Goal: Information Seeking & Learning: Understand process/instructions

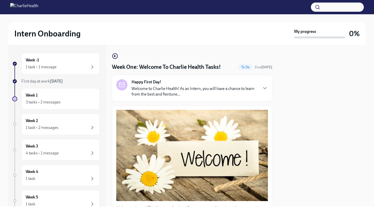
click at [172, 87] on p "Welcome to Charlie Health! As an Intern, you will have a chance to learn from t…" at bounding box center [195, 91] width 126 height 11
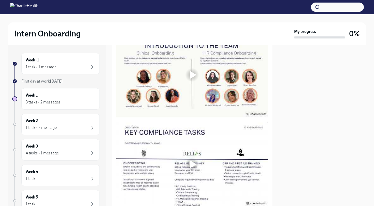
scroll to position [386, 0]
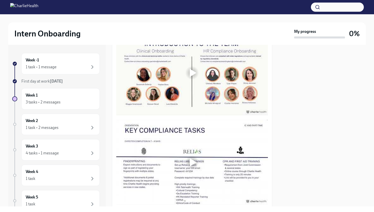
click at [190, 77] on div at bounding box center [193, 73] width 7 height 8
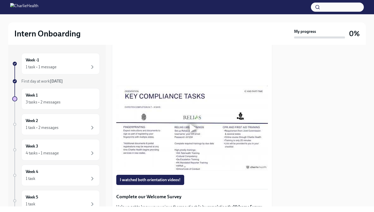
scroll to position [424, 0]
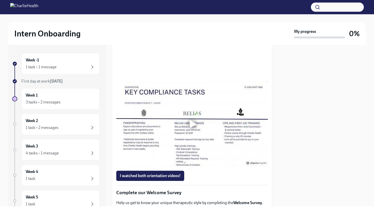
click at [286, 101] on div at bounding box center [322, 125] width 88 height 161
click at [292, 75] on div at bounding box center [322, 125] width 88 height 161
click at [278, 102] on div "Week -1 1 task • 1 message First day at work [DATE] Week 1 3 tasks • 2 messages…" at bounding box center [187, 125] width 358 height 161
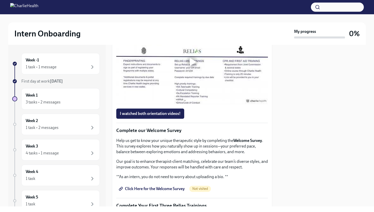
scroll to position [510, 0]
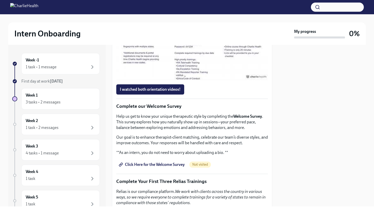
click at [191, 46] on div at bounding box center [192, 38] width 16 height 16
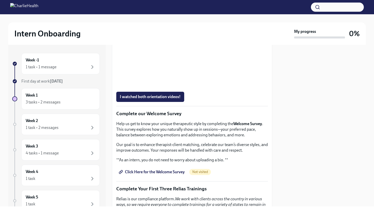
scroll to position [509, 0]
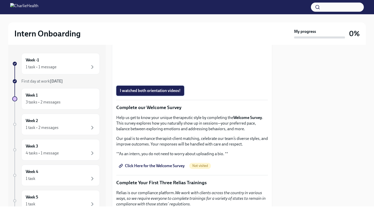
click at [161, 93] on span "I watched both orientation videos!" at bounding box center [150, 90] width 61 height 5
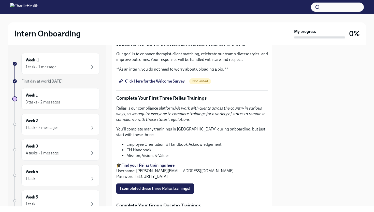
scroll to position [598, 0]
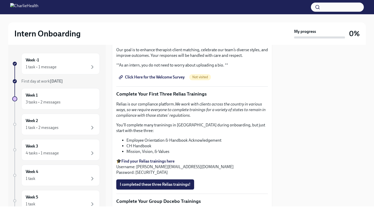
click at [174, 80] on span "Click Here for the Welcome Survey" at bounding box center [152, 77] width 65 height 5
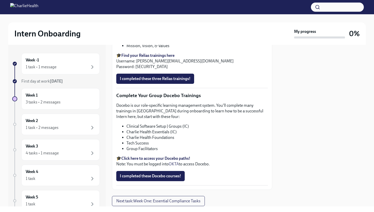
scroll to position [705, 0]
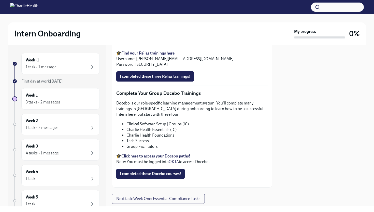
click at [138, 55] on strong "Find your Relias trainings here" at bounding box center [147, 53] width 53 height 5
drag, startPoint x: 136, startPoint y: 112, endPoint x: 205, endPoint y: 111, distance: 69.0
click at [207, 67] on p "🎓 Find your Relias trainings here Username: [PERSON_NAME][EMAIL_ADDRESS][DOMAIN…" at bounding box center [192, 58] width 152 height 17
copy p "[EMAIL_ADDRESS][PERSON_NAME][DOMAIN_NAME]"
drag, startPoint x: 135, startPoint y: 118, endPoint x: 158, endPoint y: 117, distance: 23.4
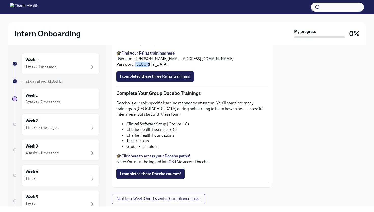
click at [159, 67] on p "🎓 Find your Relias trainings here Username: [PERSON_NAME][EMAIL_ADDRESS][DOMAIN…" at bounding box center [192, 58] width 152 height 17
copy p "ch1234"
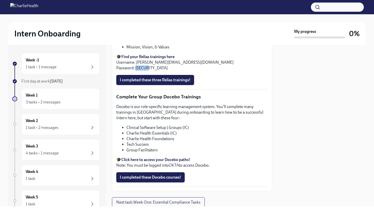
scroll to position [700, 0]
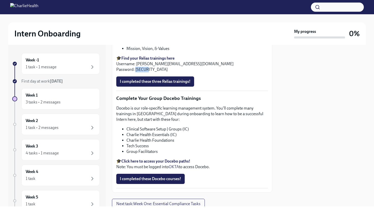
click at [146, 61] on strong "Find your Relias trainings here" at bounding box center [147, 58] width 53 height 5
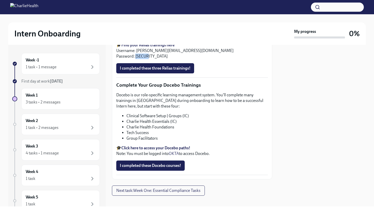
scroll to position [722, 0]
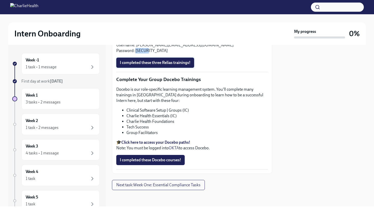
click at [140, 65] on span "I completed these three Relias trainings!" at bounding box center [155, 62] width 71 height 5
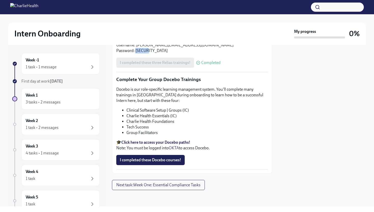
scroll to position [773, 0]
click at [141, 143] on strong "Click here to access your Docebo paths!" at bounding box center [155, 142] width 69 height 5
click at [61, 101] on div "3 tasks • 2 messages" at bounding box center [61, 102] width 70 height 6
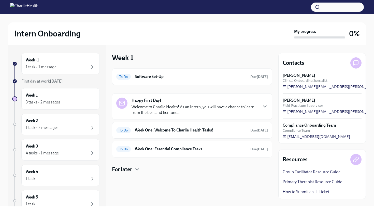
click at [221, 102] on div "Happy First Day! Welcome to Charlie Health! As an Intern, you will have a chanc…" at bounding box center [195, 106] width 126 height 18
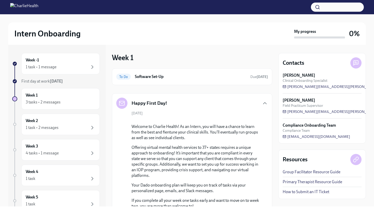
click at [221, 102] on div "Happy First Day!" at bounding box center [192, 102] width 152 height 11
click at [266, 102] on icon "button" at bounding box center [265, 103] width 6 height 6
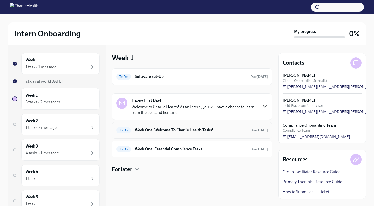
click at [182, 130] on h6 "Week One: Welcome To Charlie Health Tasks!" at bounding box center [190, 130] width 111 height 6
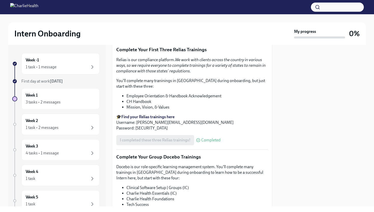
scroll to position [591, 0]
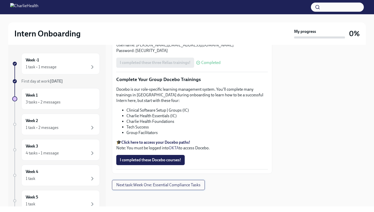
click at [146, 187] on span "Next task : Week One: Essential Compliance Tasks" at bounding box center [158, 184] width 84 height 5
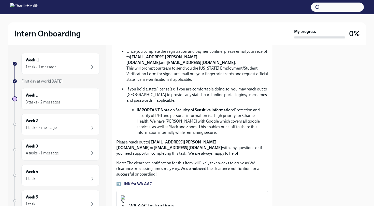
scroll to position [341, 0]
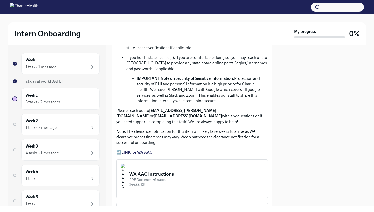
click at [125, 167] on img "button" at bounding box center [123, 178] width 5 height 31
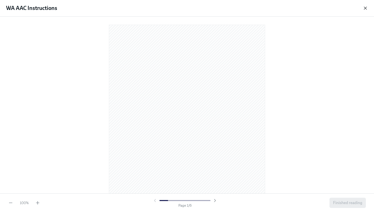
click at [365, 9] on icon "button" at bounding box center [365, 8] width 5 height 5
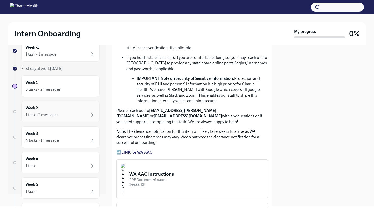
scroll to position [16, 0]
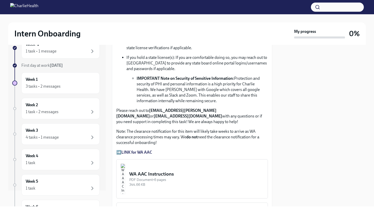
click at [142, 150] on strong "LINK for WA AAC" at bounding box center [136, 152] width 31 height 5
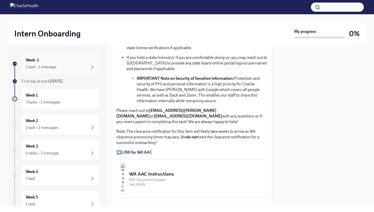
click at [66, 71] on div "Week -1 1 task • 1 message" at bounding box center [60, 63] width 78 height 21
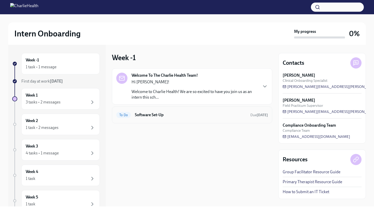
click at [152, 115] on h6 "Software Set-Up" at bounding box center [190, 115] width 111 height 6
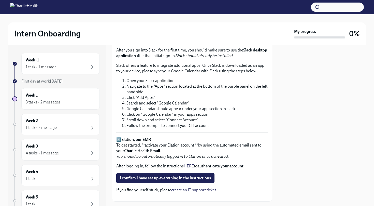
scroll to position [356, 0]
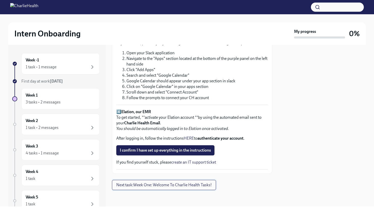
click at [154, 184] on span "Next task : Week One: Welcome To Charlie Health Tasks!" at bounding box center [163, 184] width 95 height 5
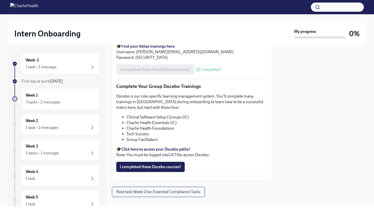
scroll to position [586, 0]
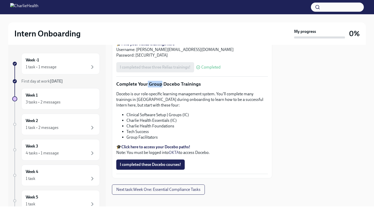
drag, startPoint x: 147, startPoint y: 83, endPoint x: 162, endPoint y: 82, distance: 15.0
click at [162, 83] on p "Complete Your Group Docebo Trainings" at bounding box center [192, 84] width 152 height 7
drag, startPoint x: 179, startPoint y: 84, endPoint x: 163, endPoint y: 85, distance: 15.8
click at [163, 85] on p "Complete Your Group Docebo Trainings" at bounding box center [192, 84] width 152 height 7
copy p "Docebo"
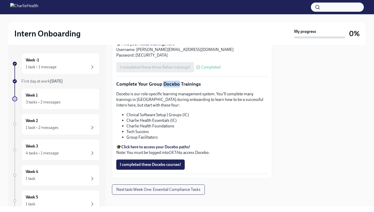
scroll to position [591, 0]
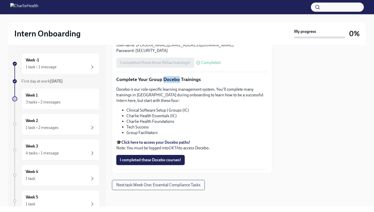
click at [145, 142] on strong "Click here to access your Docebo paths!" at bounding box center [155, 142] width 69 height 5
click at [66, 99] on div "3 tasks • 2 messages" at bounding box center [61, 102] width 70 height 6
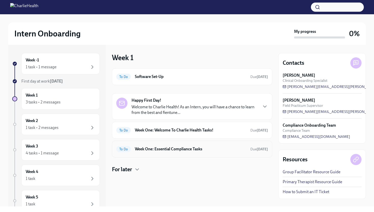
click at [171, 148] on h6 "Week One: Essential Compliance Tasks" at bounding box center [190, 149] width 111 height 6
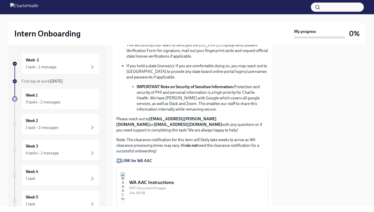
scroll to position [333, 0]
click at [166, 84] on strong "IMPORTANT Note on Security of Sensitive Information:" at bounding box center [185, 86] width 97 height 5
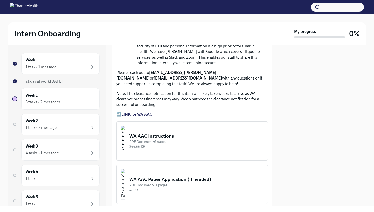
scroll to position [386, 0]
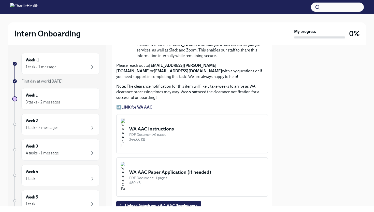
click at [138, 105] on strong "LINK for WA AAC" at bounding box center [136, 107] width 31 height 5
click at [125, 131] on img "button" at bounding box center [123, 133] width 5 height 31
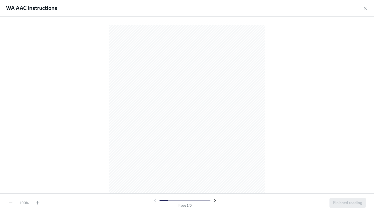
click at [212, 199] on icon "button" at bounding box center [214, 200] width 5 height 5
click at [214, 200] on icon "button" at bounding box center [214, 200] width 5 height 5
click at [155, 200] on icon "button" at bounding box center [154, 200] width 5 height 5
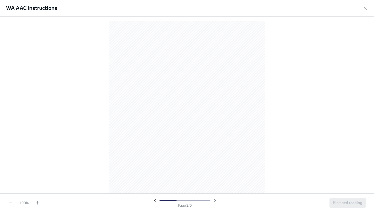
click at [155, 200] on icon "button" at bounding box center [154, 200] width 5 height 5
click at [155, 200] on div at bounding box center [184, 200] width 65 height 5
click at [153, 201] on div at bounding box center [184, 200] width 65 height 5
click at [154, 199] on div at bounding box center [184, 200] width 65 height 5
click at [154, 200] on div at bounding box center [184, 200] width 65 height 5
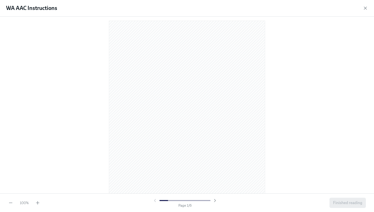
click at [154, 200] on div at bounding box center [184, 200] width 65 height 5
click at [367, 11] on div "WA AAC Instructions" at bounding box center [187, 8] width 374 height 17
click at [367, 9] on icon "button" at bounding box center [365, 8] width 5 height 5
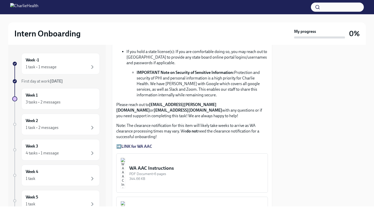
scroll to position [280, 0]
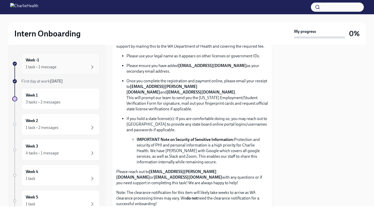
click at [38, 64] on div "1 task • 1 message" at bounding box center [41, 67] width 31 height 6
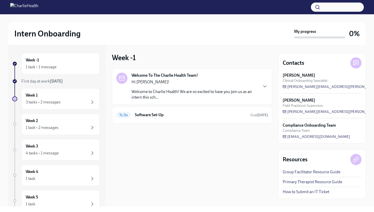
click at [177, 91] on p "Welcome to Charlie Health! We are so excited to have you join us as an intern t…" at bounding box center [195, 94] width 126 height 11
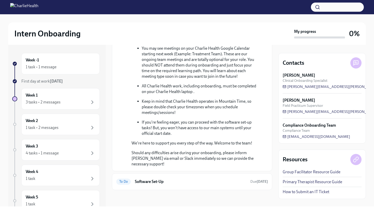
scroll to position [203, 0]
click at [76, 97] on div "Week 1 3 tasks • 2 messages" at bounding box center [61, 98] width 70 height 13
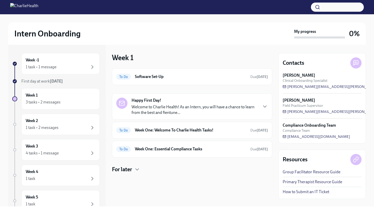
click at [164, 108] on p "Welcome to Charlie Health! As an Intern, you will have a chance to learn from t…" at bounding box center [195, 109] width 126 height 11
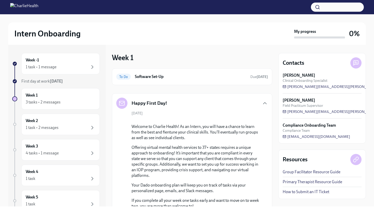
click at [164, 108] on div "Happy First Day!" at bounding box center [141, 102] width 51 height 11
click at [263, 102] on icon "button" at bounding box center [265, 103] width 6 height 6
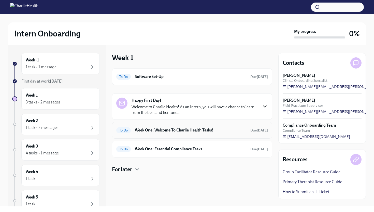
click at [243, 133] on div "To Do Week One: Welcome To Charlie Health Tasks! Due [DATE]" at bounding box center [192, 130] width 152 height 8
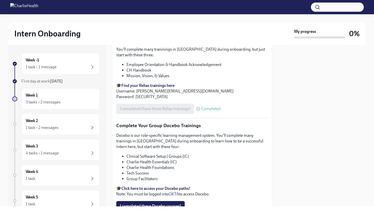
scroll to position [591, 0]
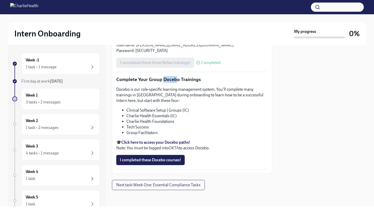
drag, startPoint x: 177, startPoint y: 79, endPoint x: 163, endPoint y: 80, distance: 13.5
click at [163, 80] on p "Complete Your Group Docebo Trainings" at bounding box center [192, 79] width 152 height 7
click at [176, 80] on p "Complete Your Group Docebo Trainings" at bounding box center [192, 79] width 152 height 7
drag, startPoint x: 179, startPoint y: 80, endPoint x: 163, endPoint y: 81, distance: 15.5
click at [163, 81] on p "Complete Your Group Docebo Trainings" at bounding box center [192, 79] width 152 height 7
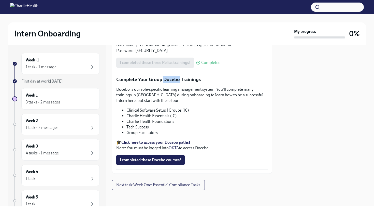
copy p "Docebo"
click at [56, 98] on div "Week 1 3 tasks • 2 messages" at bounding box center [61, 98] width 70 height 13
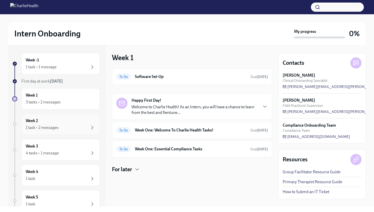
click at [59, 124] on div "Week 2 1 task • 2 messages" at bounding box center [61, 124] width 70 height 13
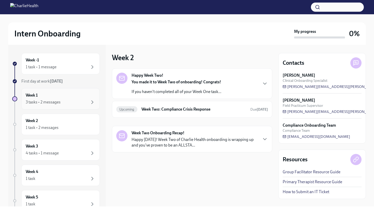
click at [56, 103] on div "3 tasks • 2 messages" at bounding box center [43, 102] width 35 height 6
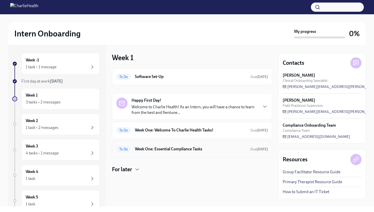
click at [152, 148] on h6 "Week One: Essential Compliance Tasks" at bounding box center [190, 149] width 111 height 6
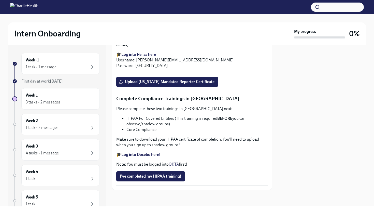
scroll to position [1157, 0]
click at [131, 153] on strong "Log into Docebo here!" at bounding box center [140, 154] width 39 height 5
click at [132, 57] on strong "Log into Relias here" at bounding box center [138, 54] width 35 height 5
